Goal: Obtain resource: Obtain resource

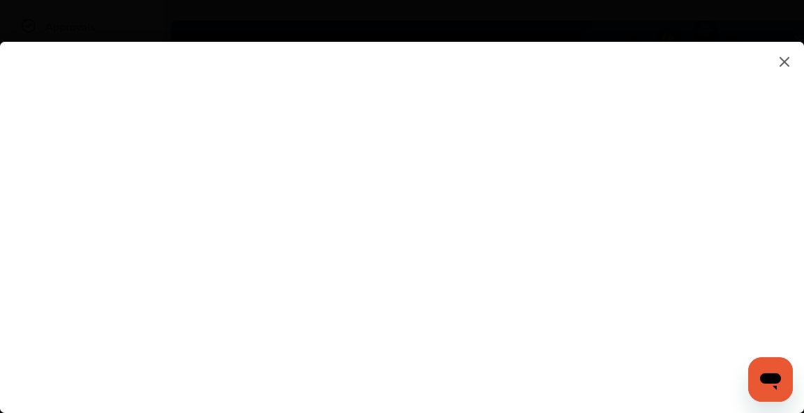
scroll to position [226, 0]
click at [482, 187] on flutter-view at bounding box center [402, 213] width 804 height 343
click at [475, 143] on flutter-view at bounding box center [402, 213] width 804 height 343
click at [496, 232] on textarea at bounding box center [565, 231] width 290 height 18
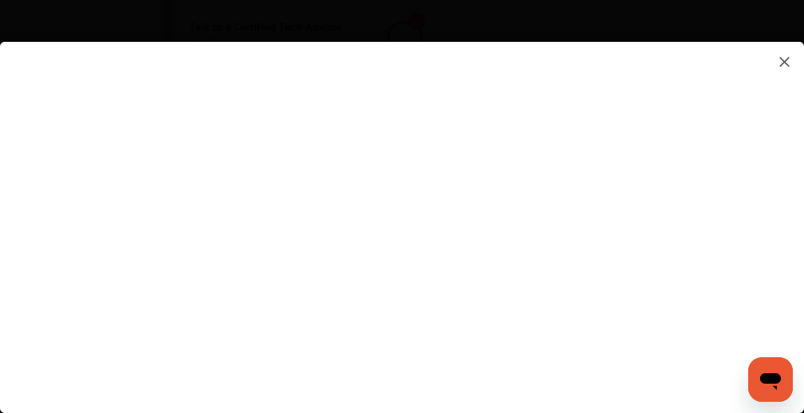
type textarea "*********"
click at [489, 283] on flutter-view "*********" at bounding box center [402, 213] width 804 height 343
click at [496, 209] on flutter-view at bounding box center [402, 213] width 804 height 343
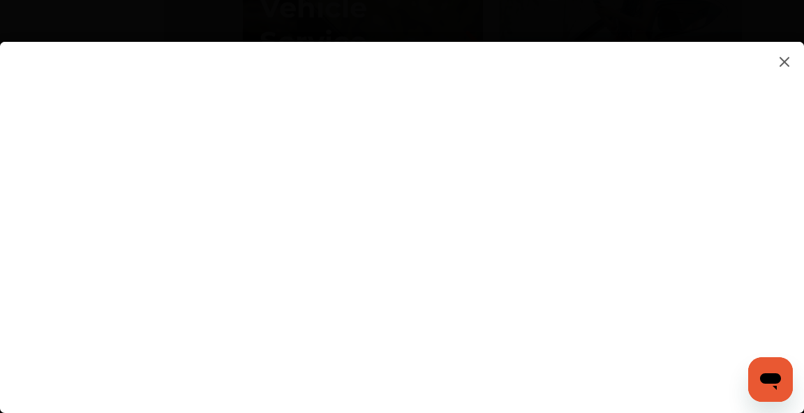
click at [540, 87] on flutter-view at bounding box center [402, 213] width 804 height 343
click at [471, 276] on flutter-view at bounding box center [402, 213] width 804 height 343
click at [483, 237] on flutter-view at bounding box center [402, 213] width 804 height 343
click at [483, 237] on input at bounding box center [565, 230] width 290 height 18
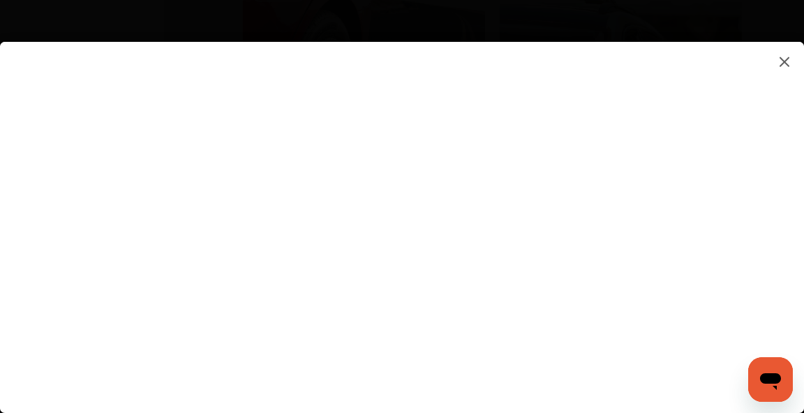
click at [465, 303] on flutter-view at bounding box center [402, 213] width 804 height 343
click at [780, 59] on img at bounding box center [784, 61] width 17 height 17
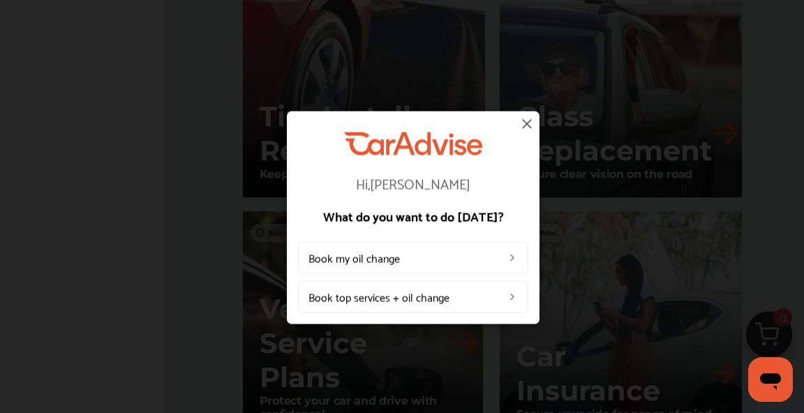
click at [525, 124] on img at bounding box center [527, 123] width 17 height 17
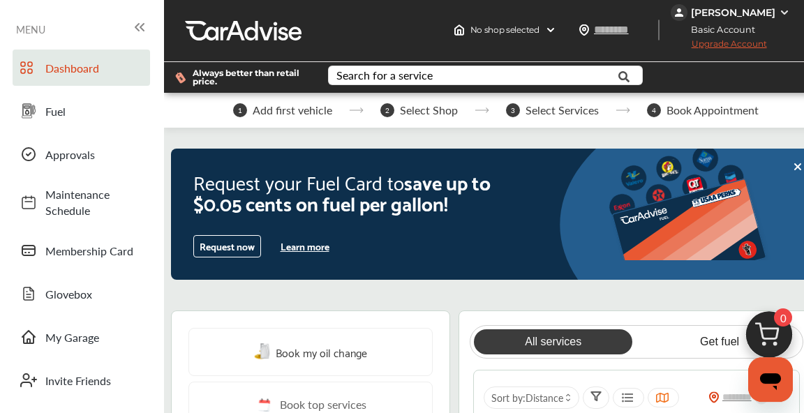
scroll to position [0, 0]
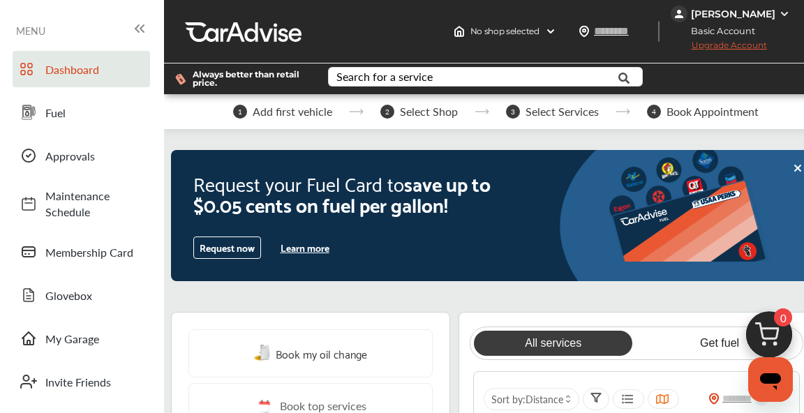
click at [139, 27] on icon at bounding box center [139, 28] width 17 height 17
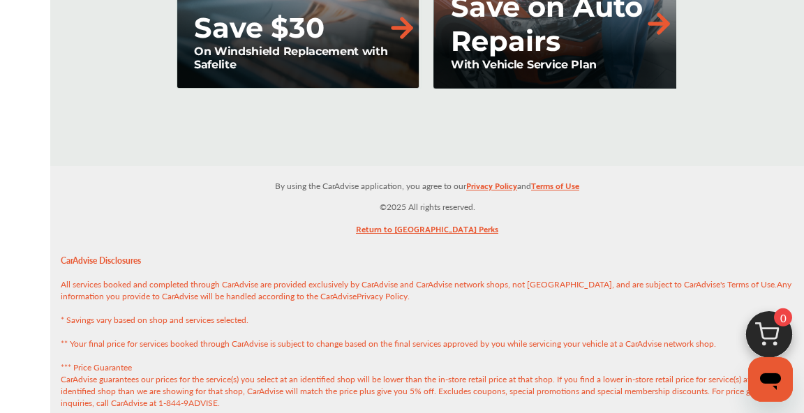
scroll to position [1828, 0]
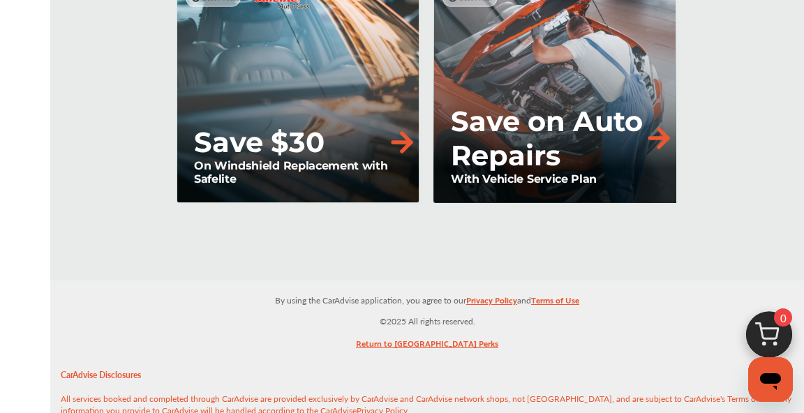
click at [423, 336] on link "Return to [GEOGRAPHIC_DATA] Perks" at bounding box center [427, 347] width 142 height 22
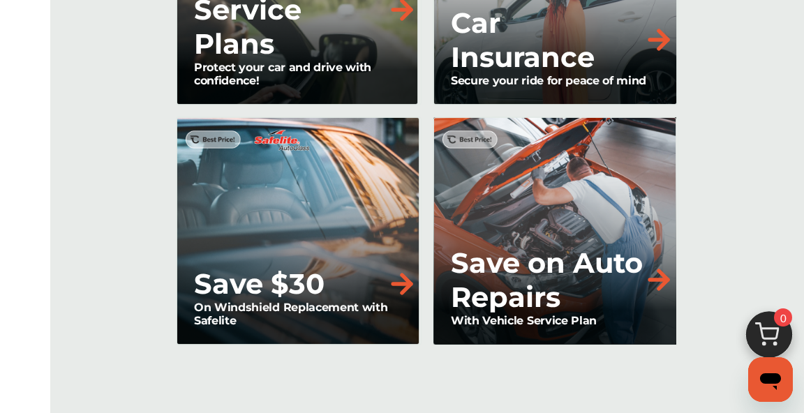
scroll to position [1602, 0]
